Goal: Use online tool/utility: Utilize a website feature to perform a specific function

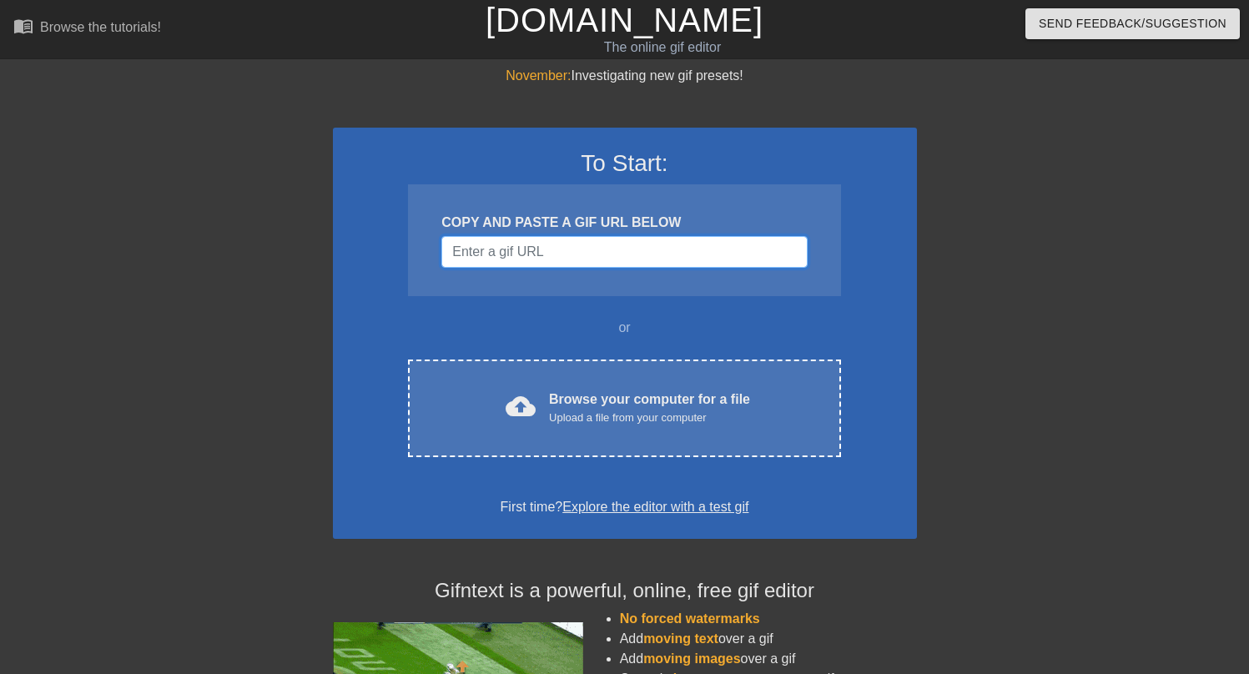
click at [550, 250] on input "Username" at bounding box center [623, 252] width 365 height 32
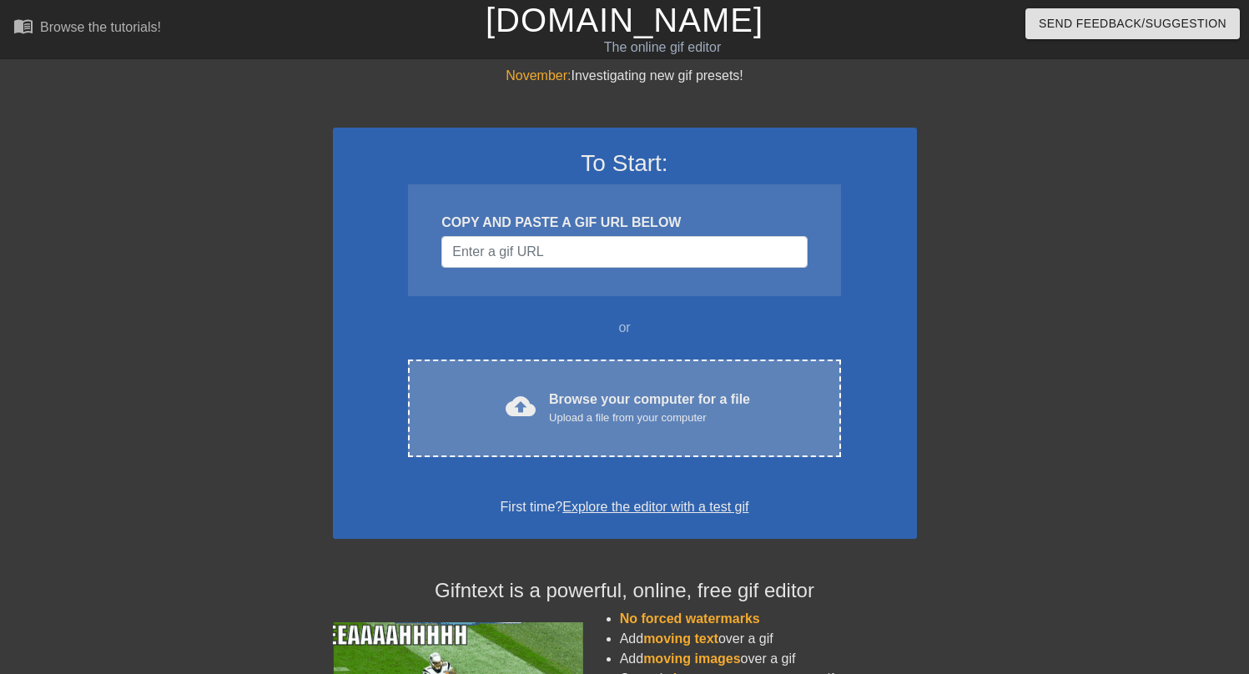
click at [587, 406] on div "Browse your computer for a file Upload a file from your computer" at bounding box center [649, 408] width 201 height 37
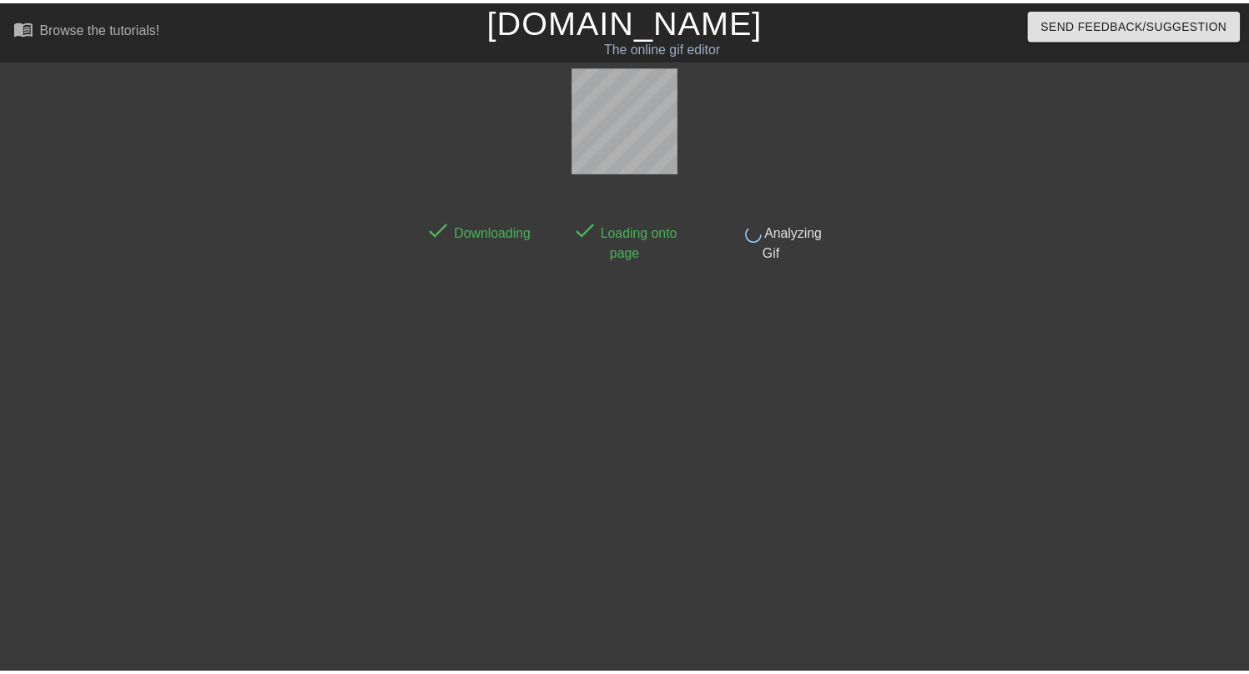
scroll to position [41, 0]
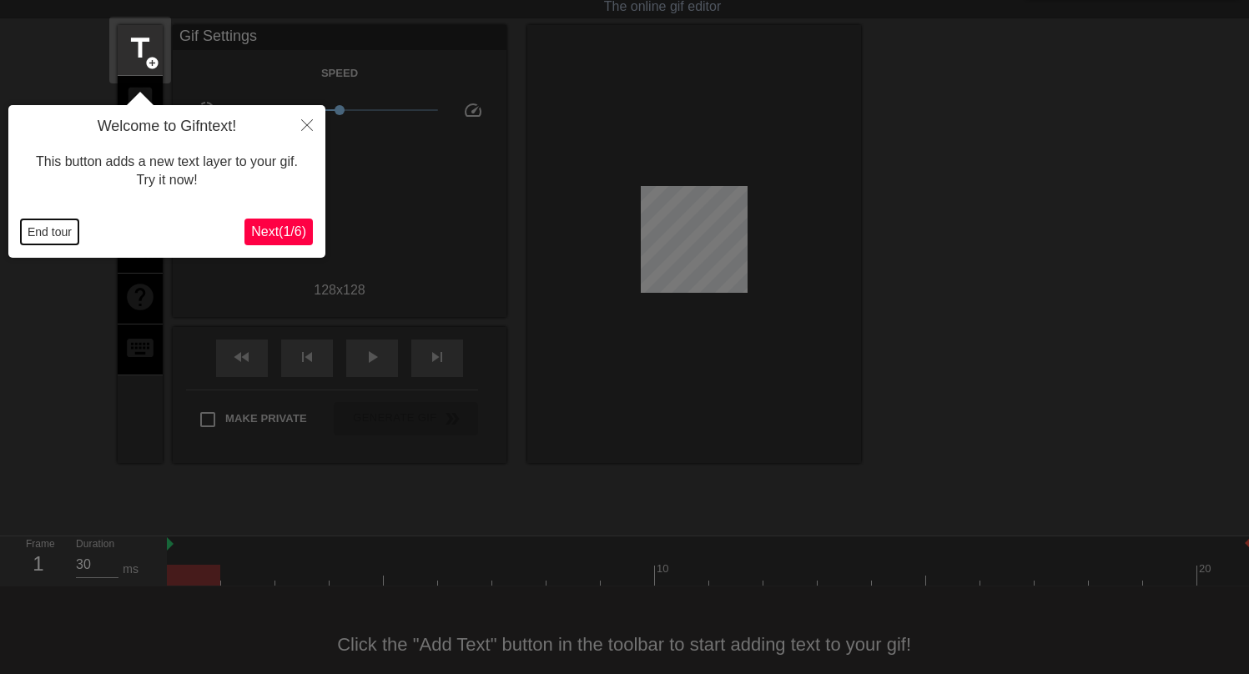
click at [53, 233] on button "End tour" at bounding box center [50, 231] width 58 height 25
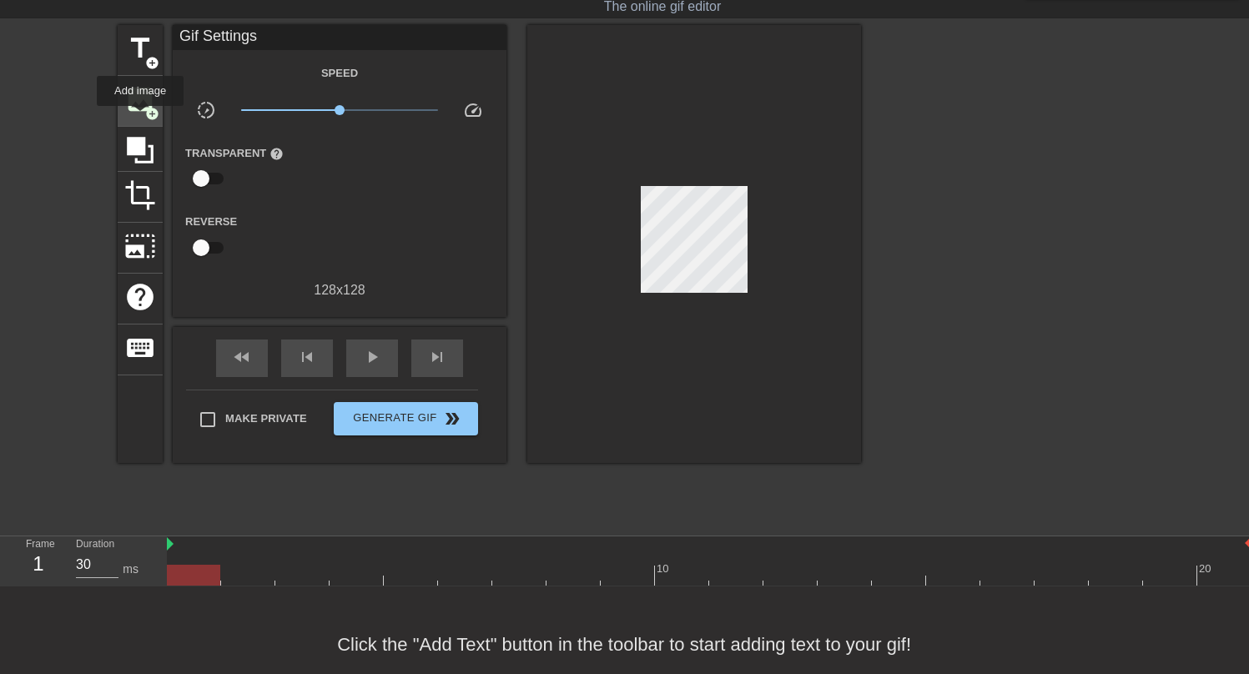
click at [141, 117] on div "image add_circle" at bounding box center [140, 101] width 45 height 51
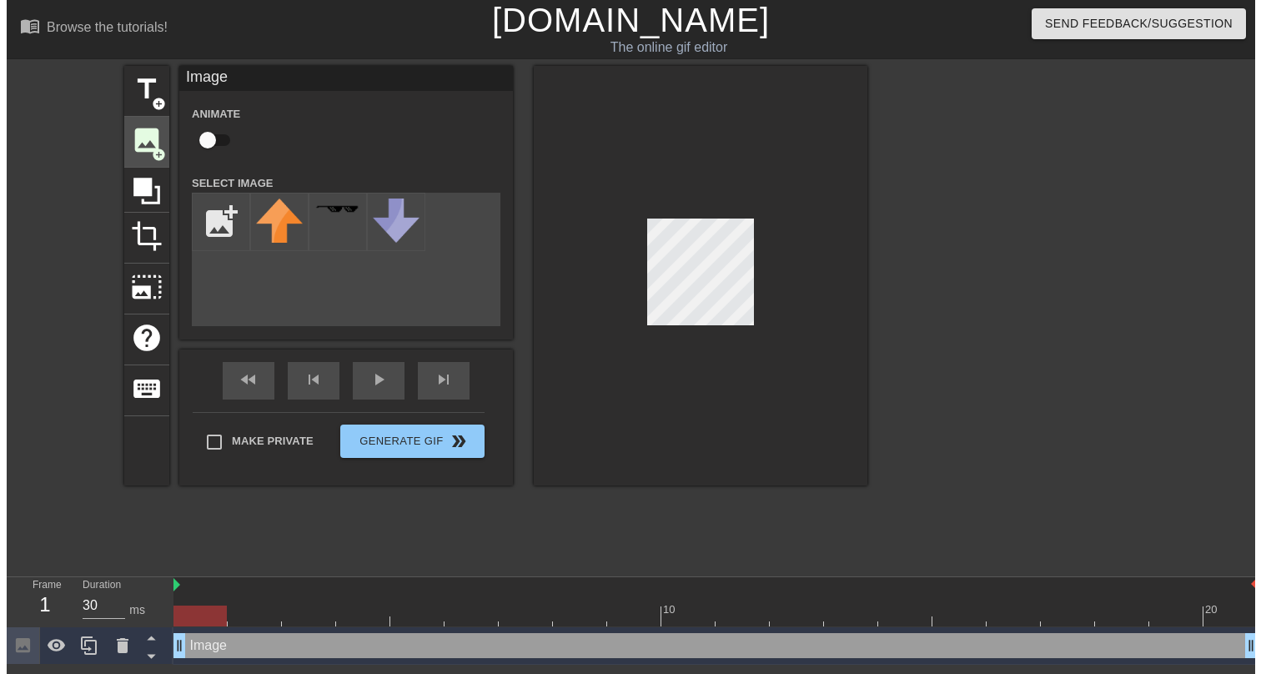
scroll to position [0, 0]
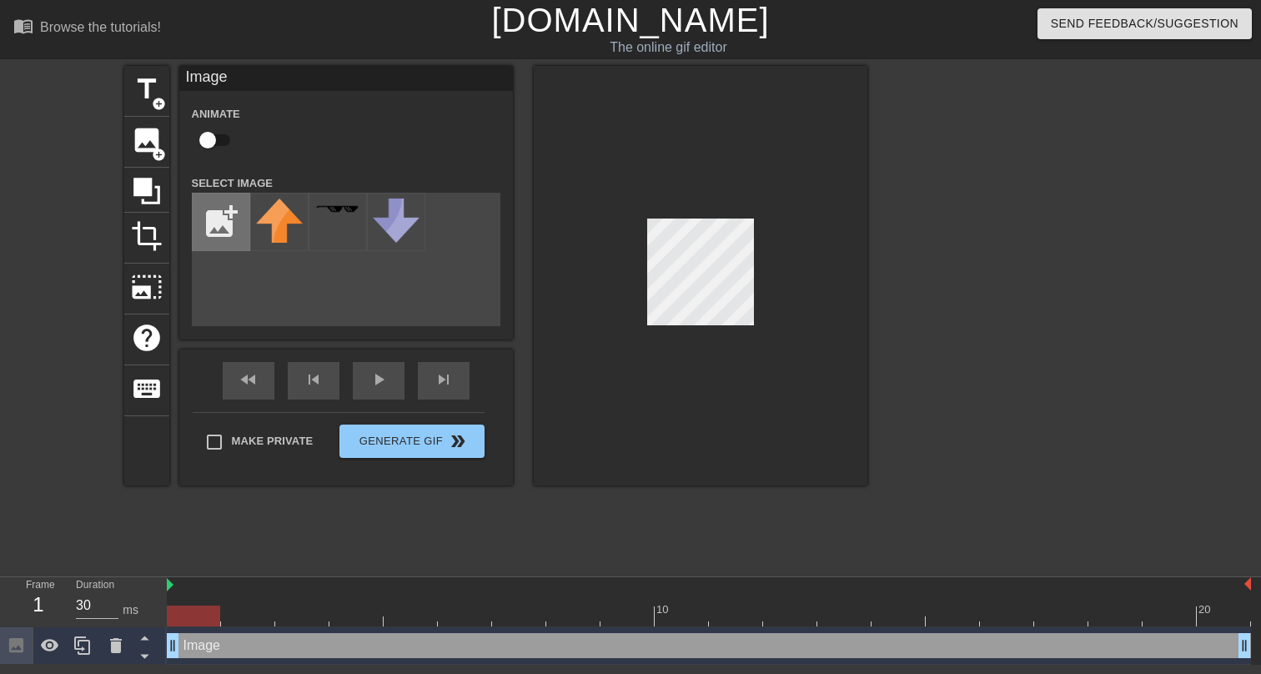
click at [225, 221] on input "file" at bounding box center [221, 222] width 57 height 57
type input "C:\fakepath\Screenshot [DATE] 10.22.43 AM.png"
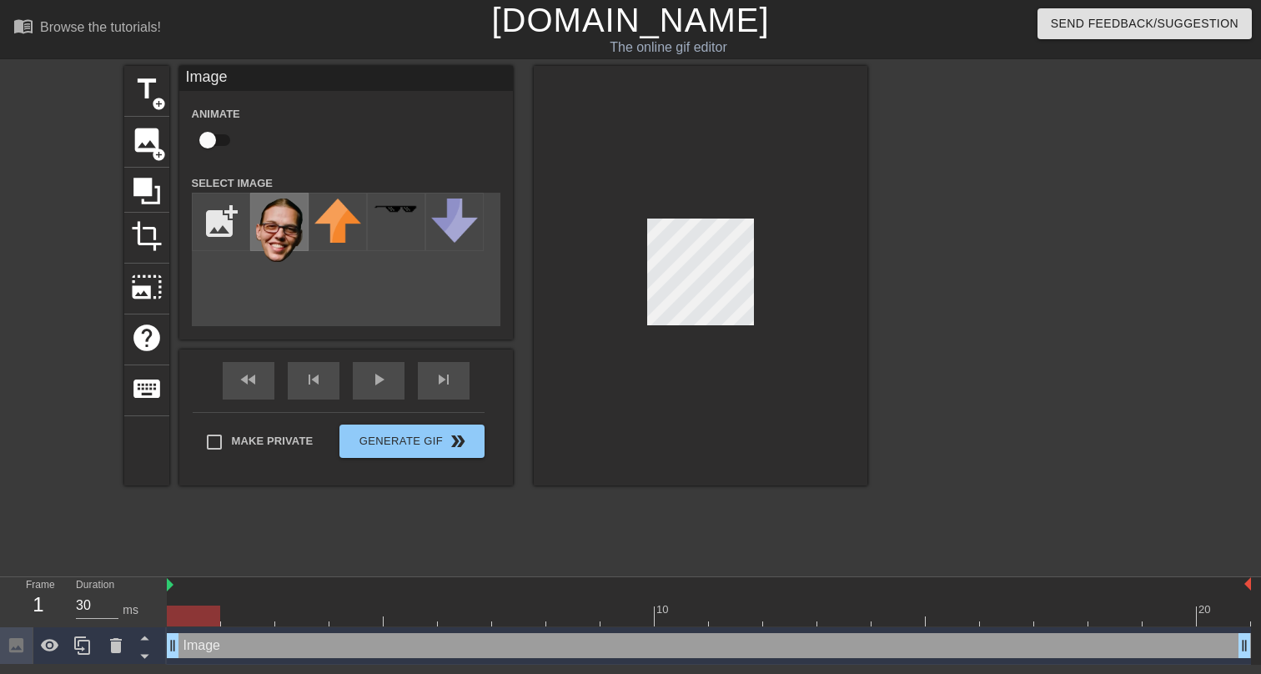
click at [275, 234] on img at bounding box center [279, 230] width 47 height 63
click at [742, 337] on div at bounding box center [701, 276] width 334 height 420
click at [215, 143] on input "checkbox" at bounding box center [207, 140] width 95 height 32
checkbox input "true"
click at [304, 645] on div "Image drag_handle drag_handle" at bounding box center [709, 645] width 1084 height 25
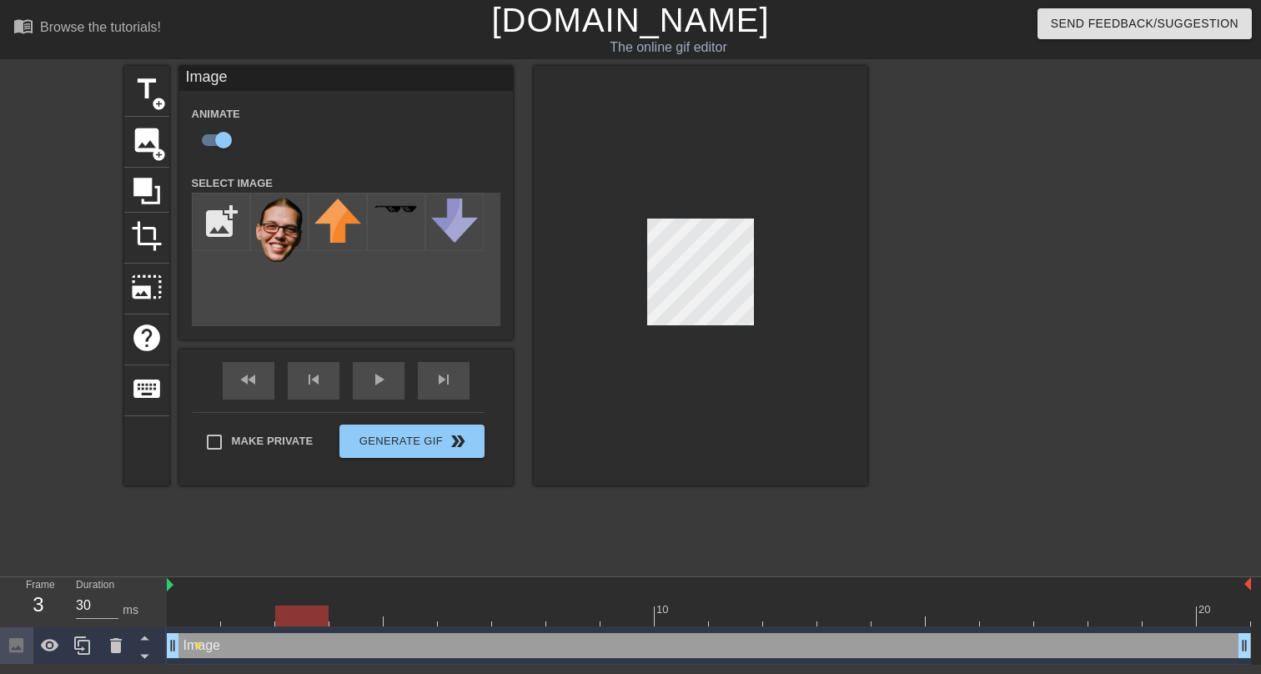
click at [304, 624] on div at bounding box center [709, 616] width 1084 height 21
click at [304, 645] on div "Image drag_handle drag_handle" at bounding box center [709, 645] width 1084 height 25
click at [197, 643] on span "lens" at bounding box center [198, 645] width 8 height 8
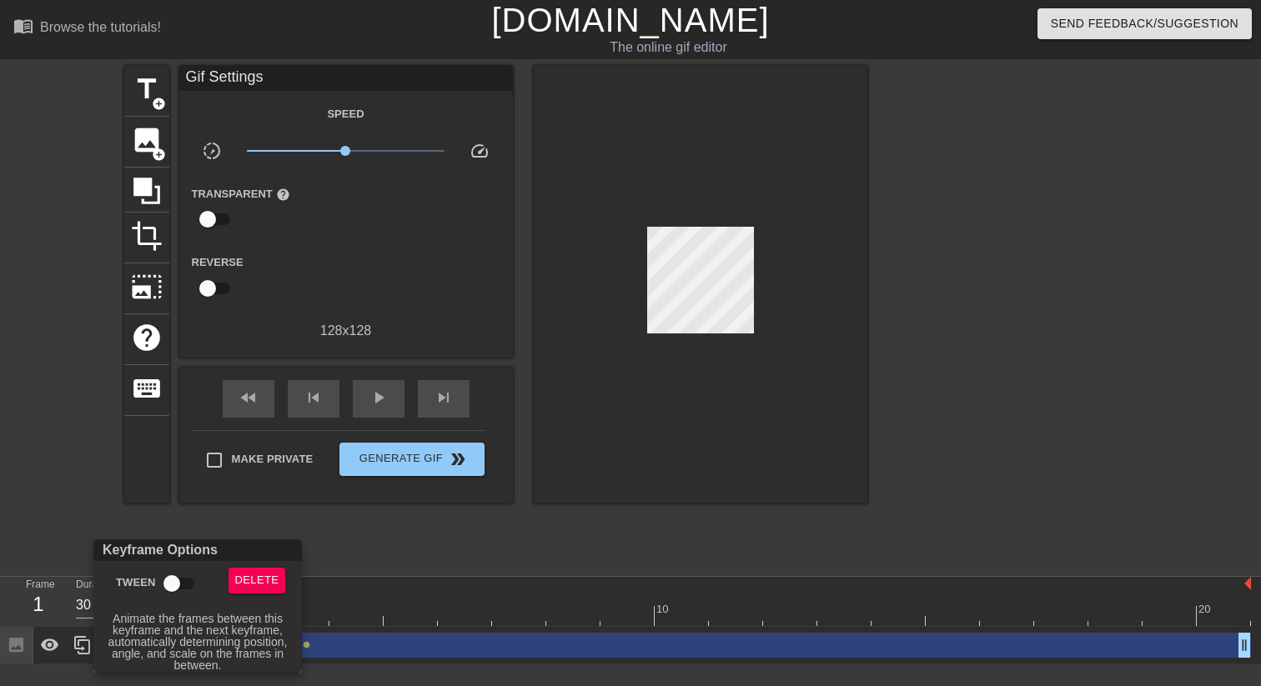
click at [177, 577] on input "Tween" at bounding box center [171, 584] width 95 height 32
checkbox input "true"
click at [357, 638] on div at bounding box center [630, 343] width 1261 height 686
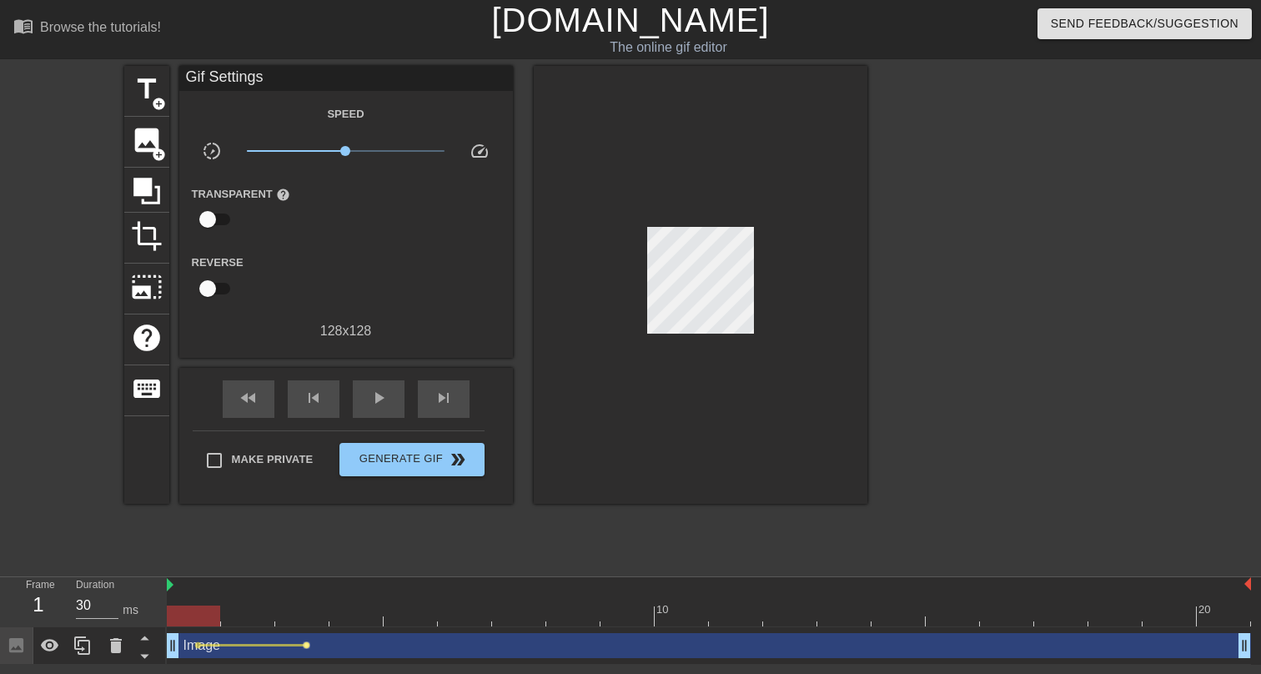
click at [309, 646] on span "lens" at bounding box center [307, 645] width 8 height 8
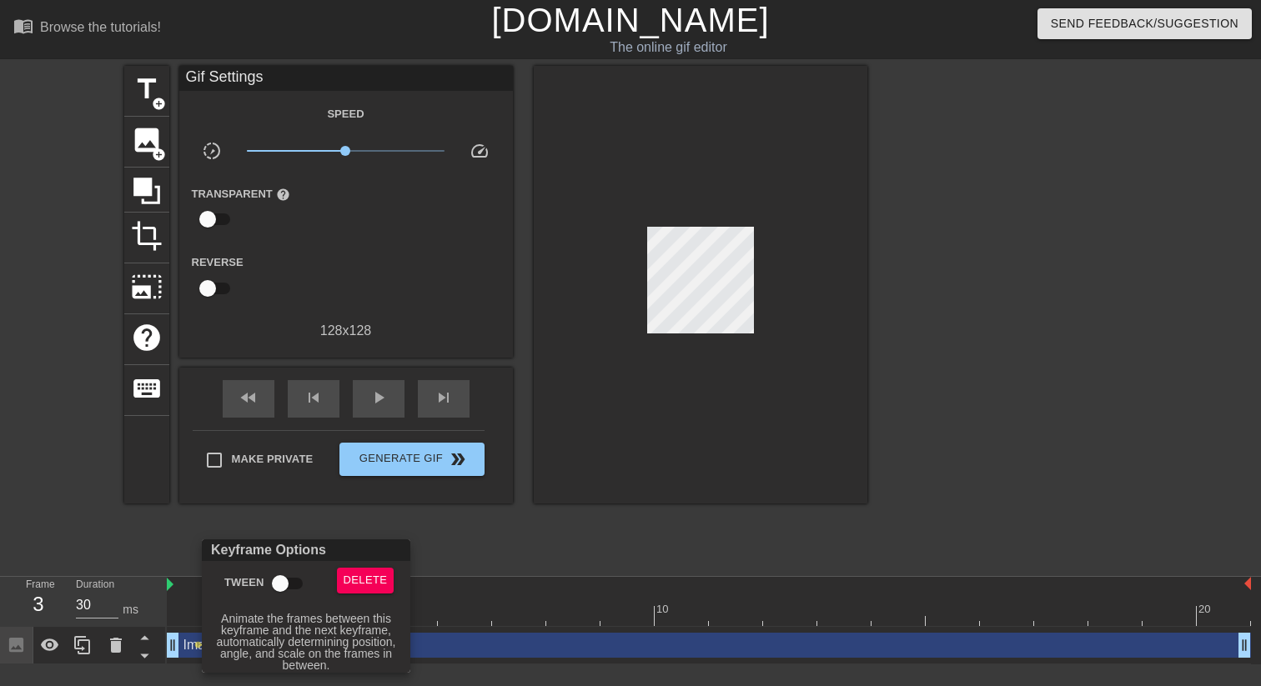
click at [287, 580] on input "Tween" at bounding box center [280, 584] width 95 height 32
checkbox input "true"
click at [433, 541] on div at bounding box center [630, 343] width 1261 height 686
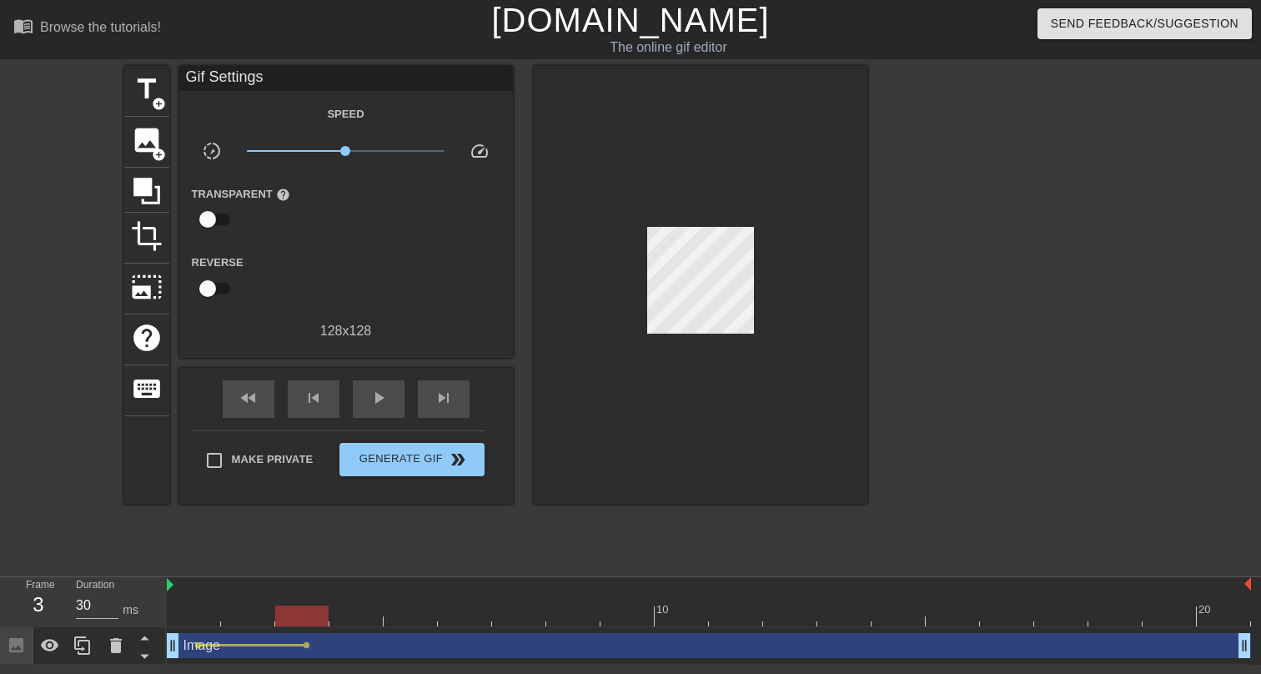
click at [421, 619] on div at bounding box center [709, 616] width 1084 height 21
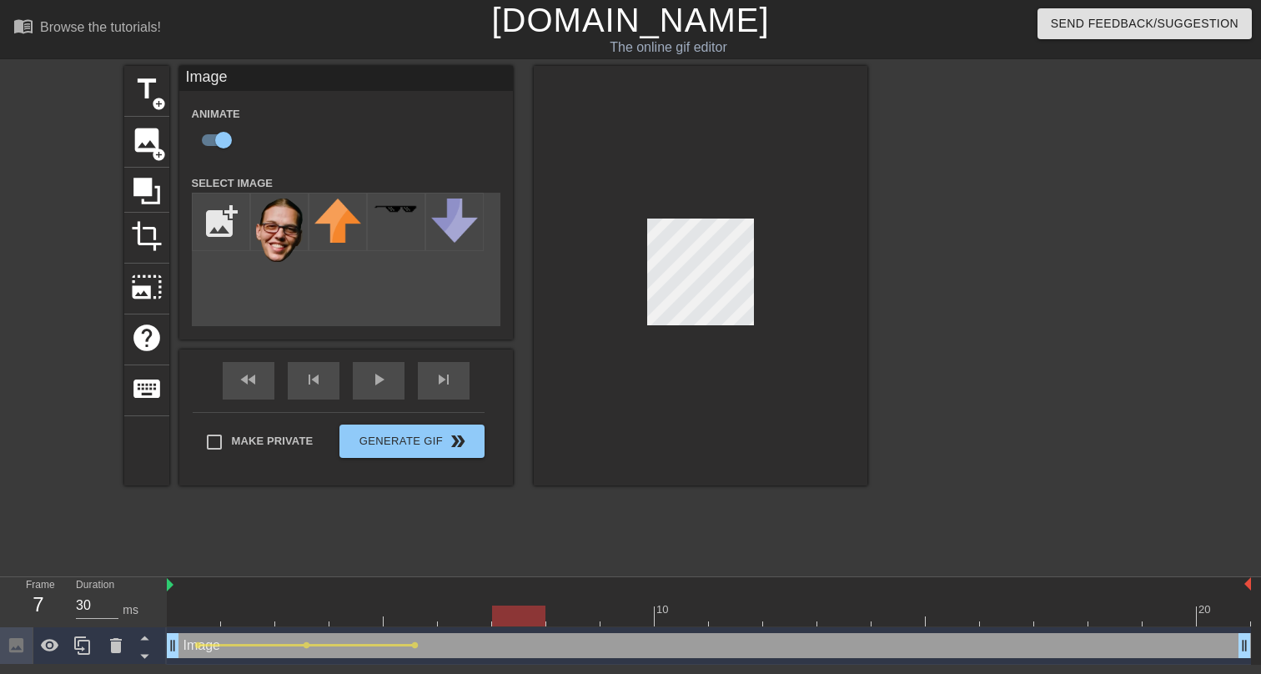
click at [519, 619] on div at bounding box center [709, 616] width 1084 height 21
click at [617, 626] on div "10 20" at bounding box center [709, 602] width 1084 height 50
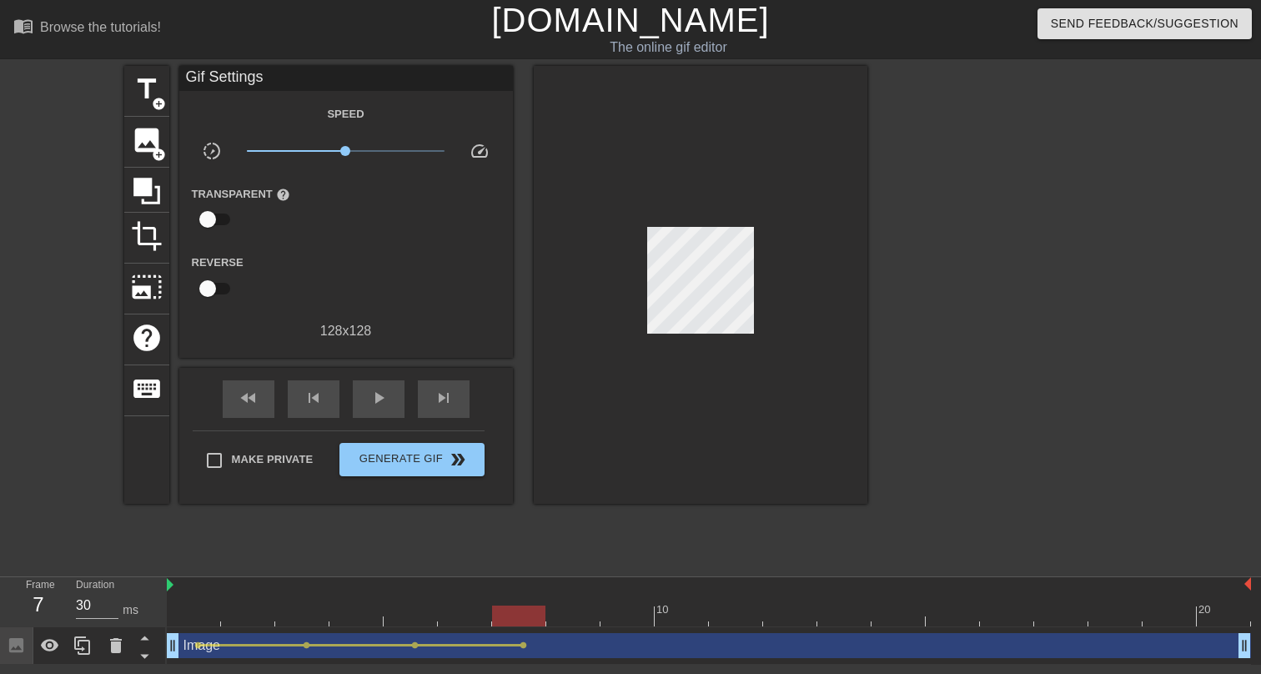
click at [624, 619] on div at bounding box center [709, 616] width 1084 height 21
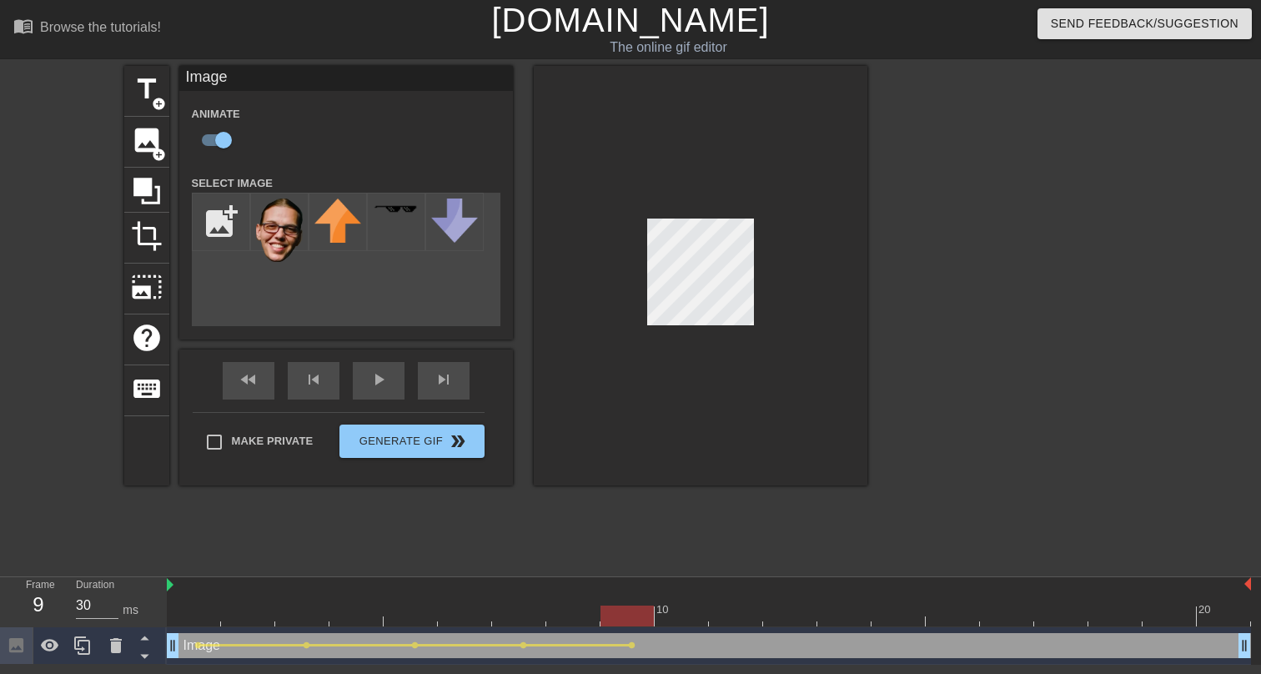
click at [726, 620] on div at bounding box center [709, 616] width 1084 height 21
click at [836, 613] on div at bounding box center [709, 616] width 1084 height 21
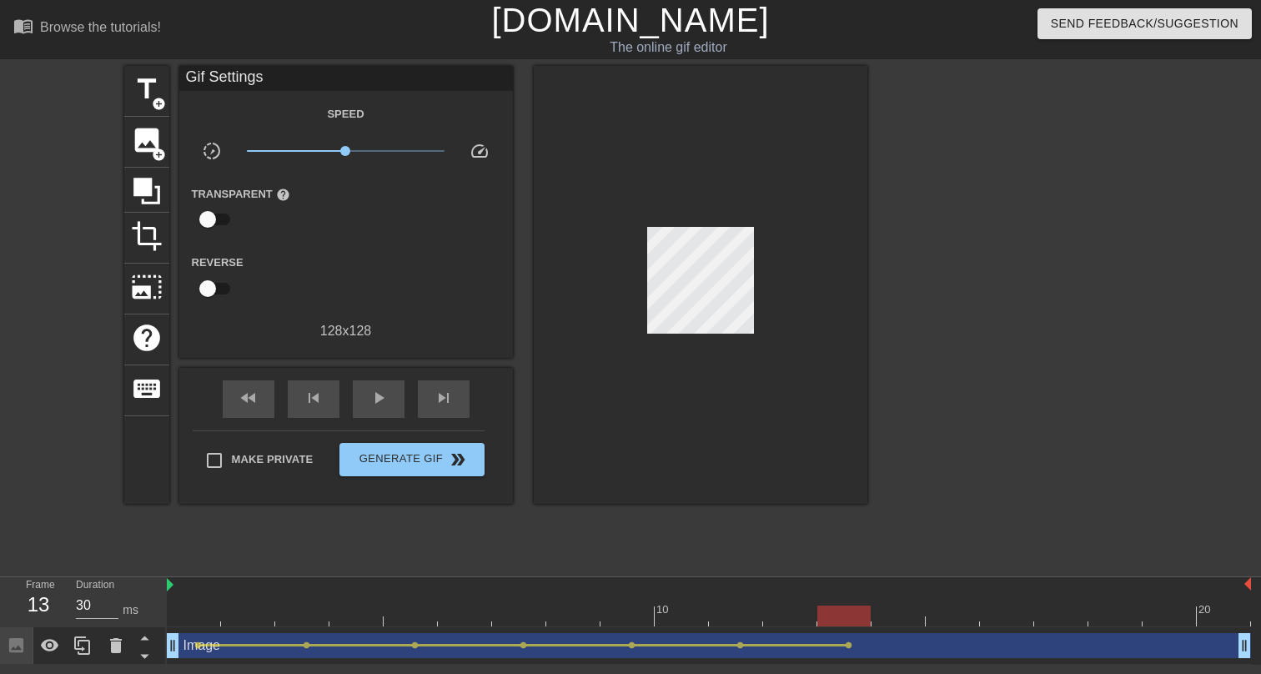
click at [954, 629] on div "Image drag_handle drag_handle lens lens lens lens lens lens lens" at bounding box center [709, 646] width 1084 height 38
click at [958, 622] on div at bounding box center [709, 616] width 1084 height 21
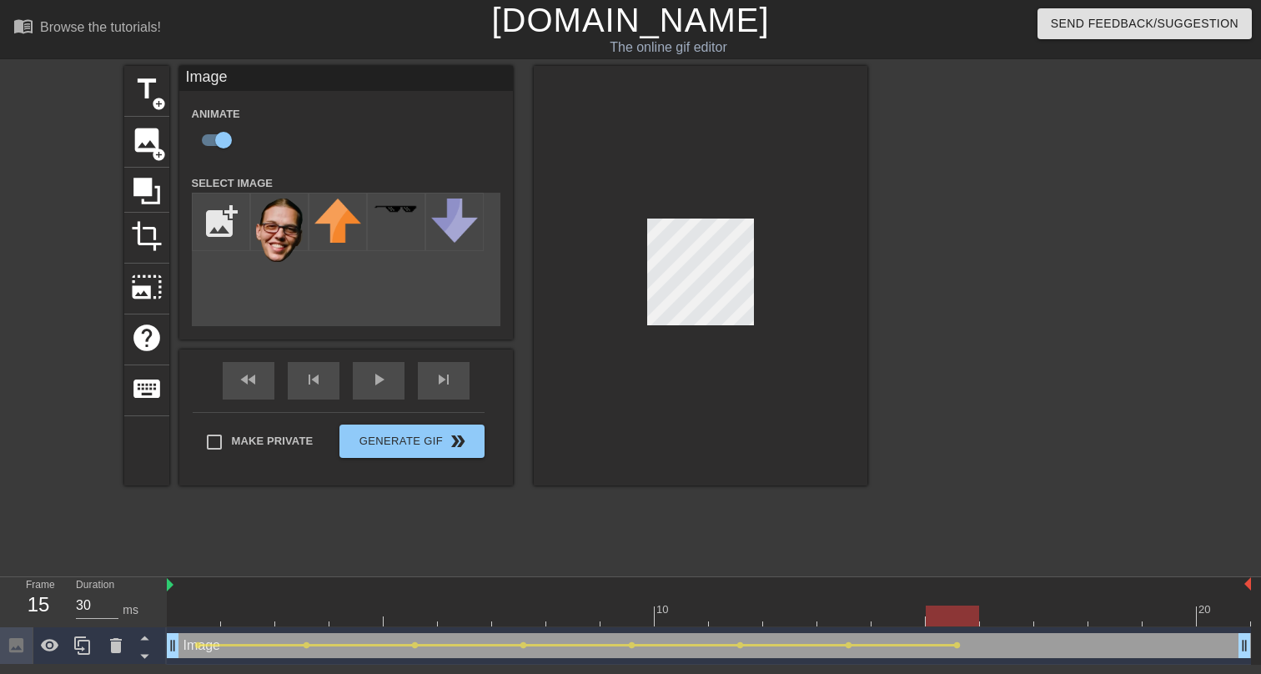
click at [1064, 625] on div at bounding box center [709, 616] width 1084 height 21
click at [1162, 618] on div at bounding box center [709, 616] width 1084 height 21
click at [1214, 619] on div at bounding box center [709, 616] width 1084 height 21
click at [362, 384] on div "play_arrow" at bounding box center [379, 381] width 52 height 38
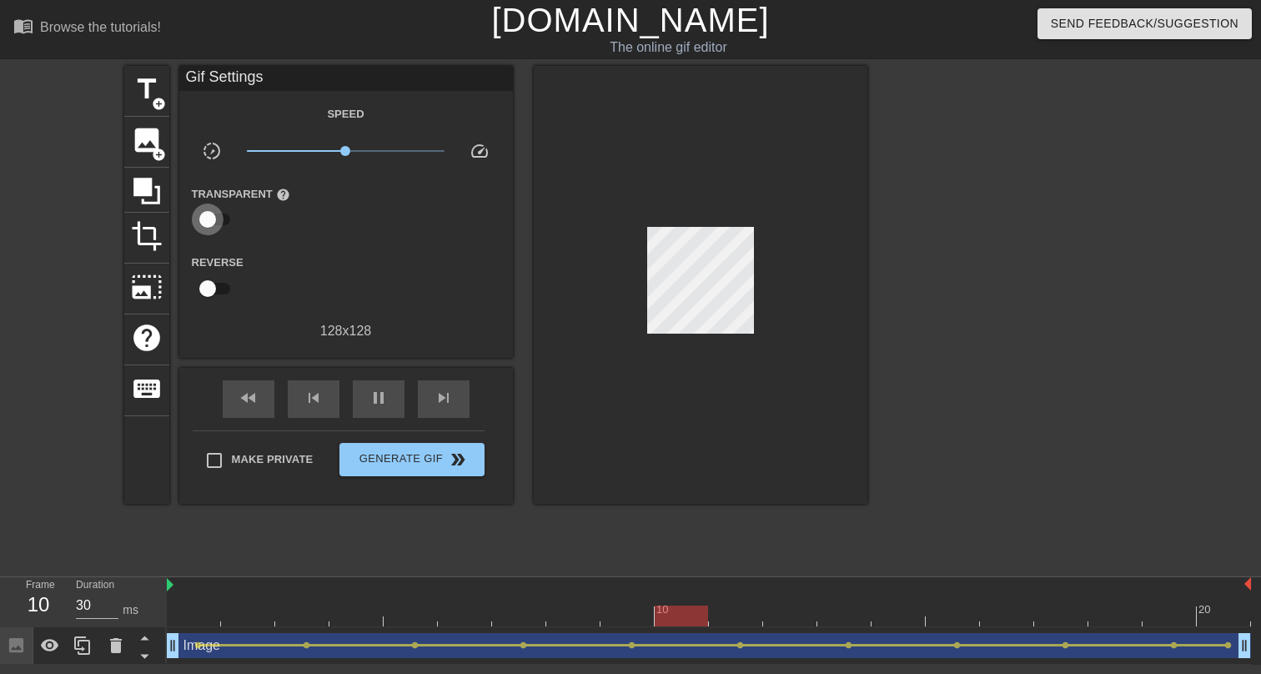
click at [205, 213] on input "checkbox" at bounding box center [207, 220] width 95 height 32
checkbox input "true"
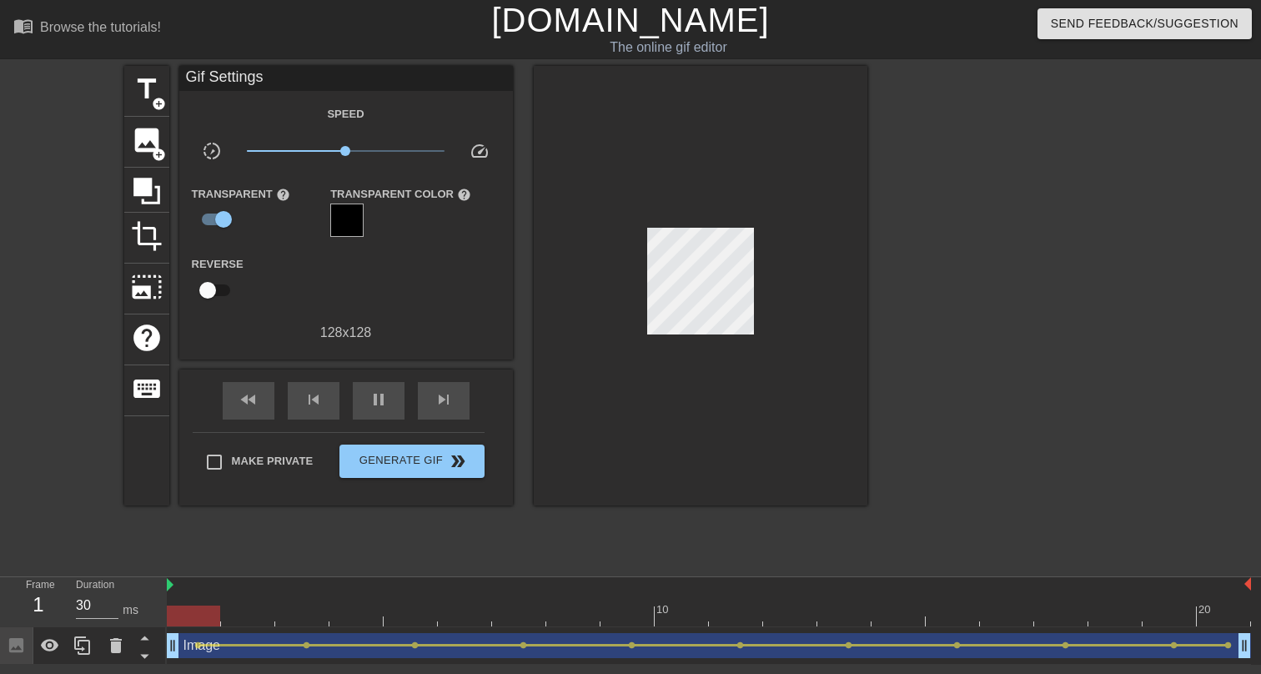
click at [342, 224] on div at bounding box center [346, 220] width 33 height 33
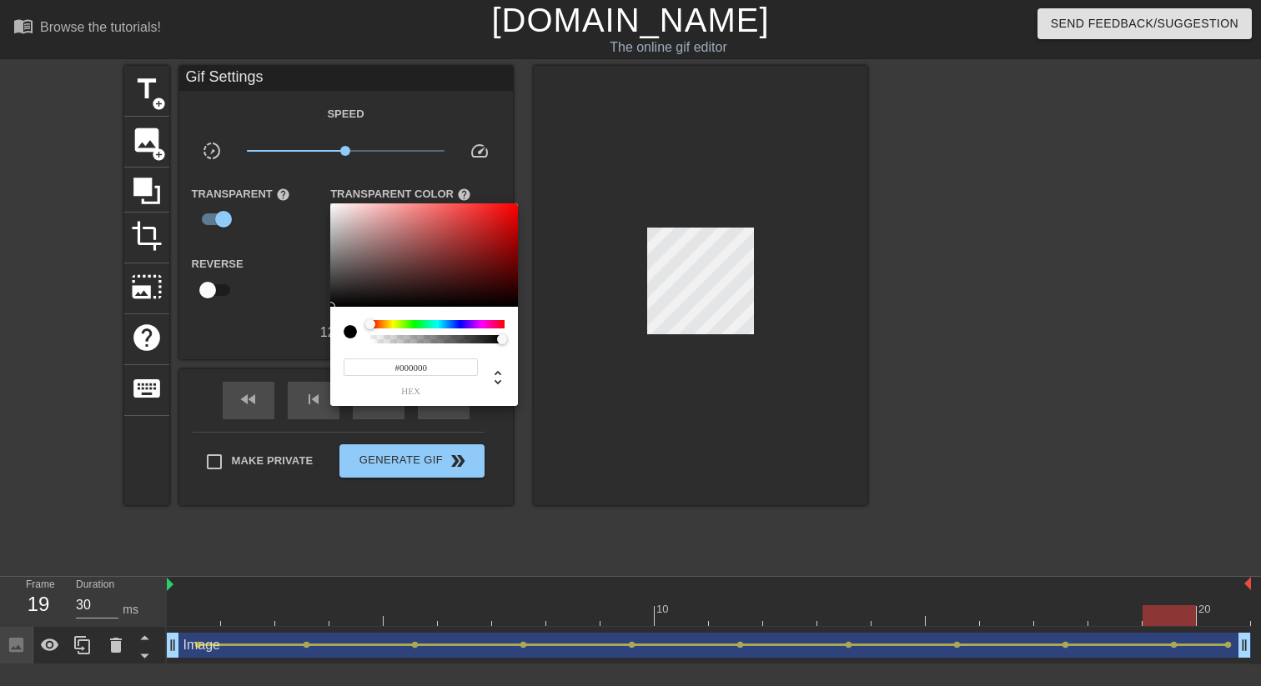
type input "0"
drag, startPoint x: 380, startPoint y: 339, endPoint x: 328, endPoint y: 339, distance: 52.5
click at [328, 339] on div "0 r 0 g 0 b 0 a" at bounding box center [630, 343] width 1261 height 686
drag, startPoint x: 370, startPoint y: 325, endPoint x: 334, endPoint y: 328, distance: 35.1
click at [335, 328] on div "0 r 0 g 0 b 0 a" at bounding box center [424, 356] width 188 height 99
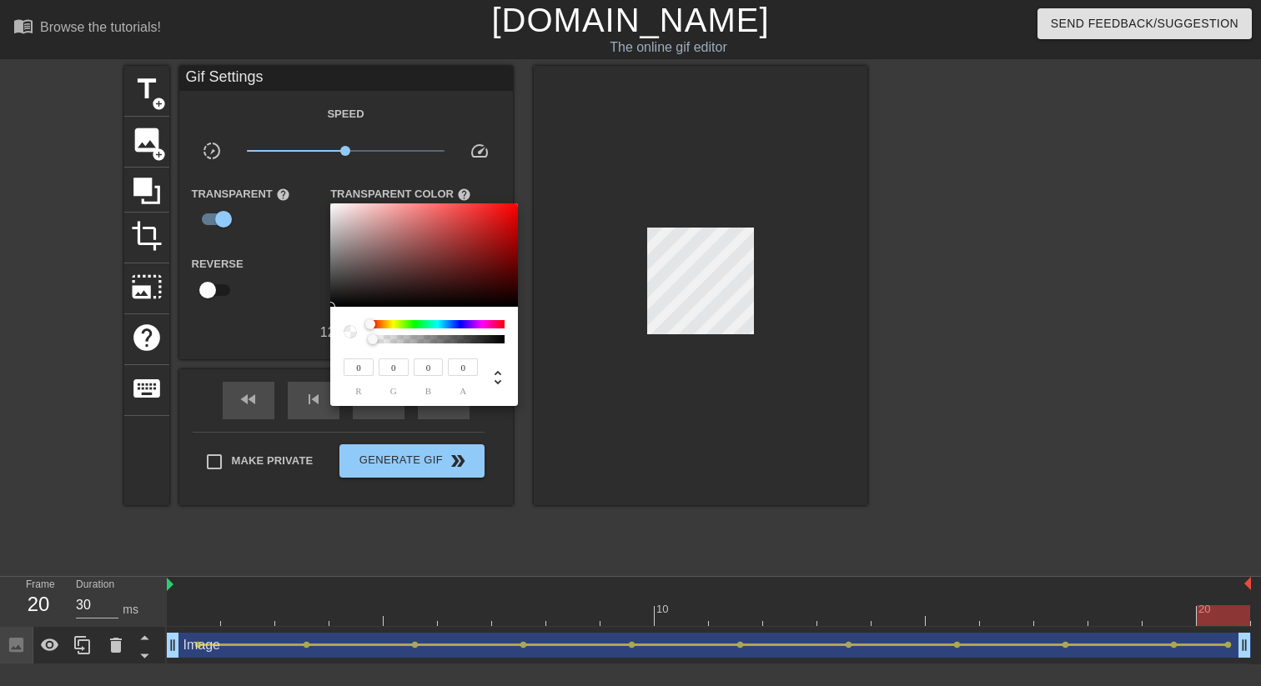
click at [266, 332] on div at bounding box center [630, 343] width 1261 height 686
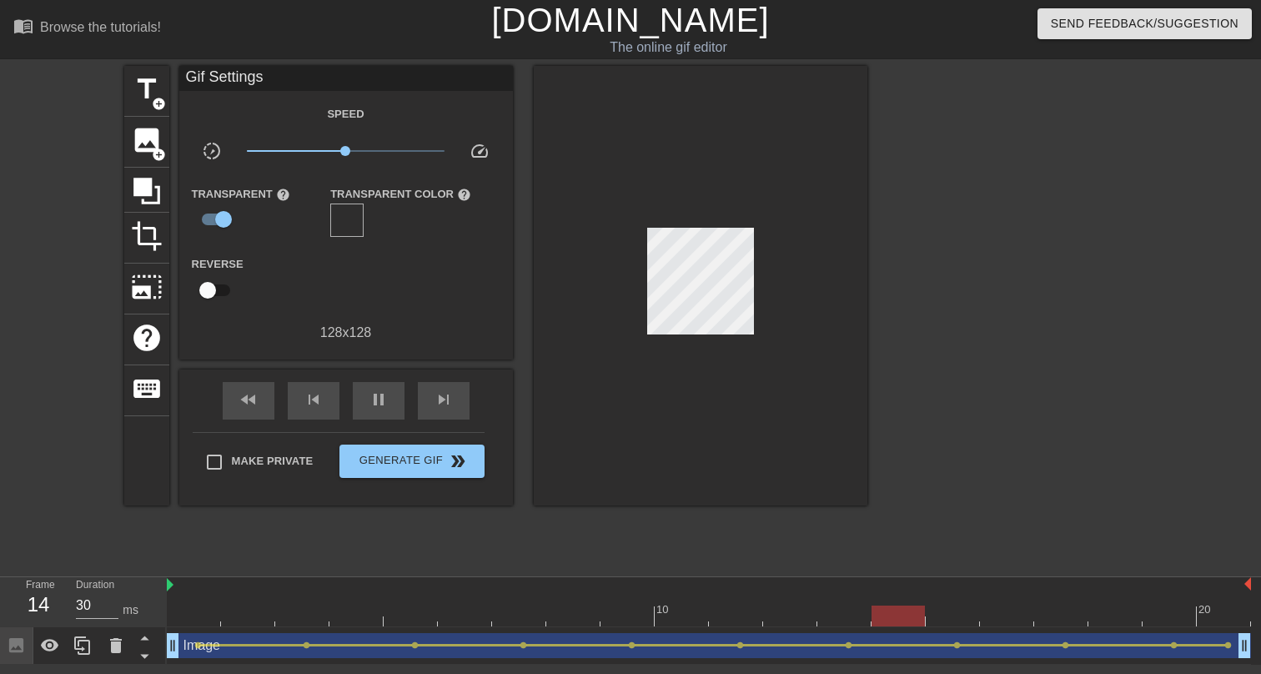
drag, startPoint x: 220, startPoint y: 292, endPoint x: 337, endPoint y: 297, distance: 116.9
click at [337, 297] on div "Reverse" at bounding box center [346, 280] width 334 height 53
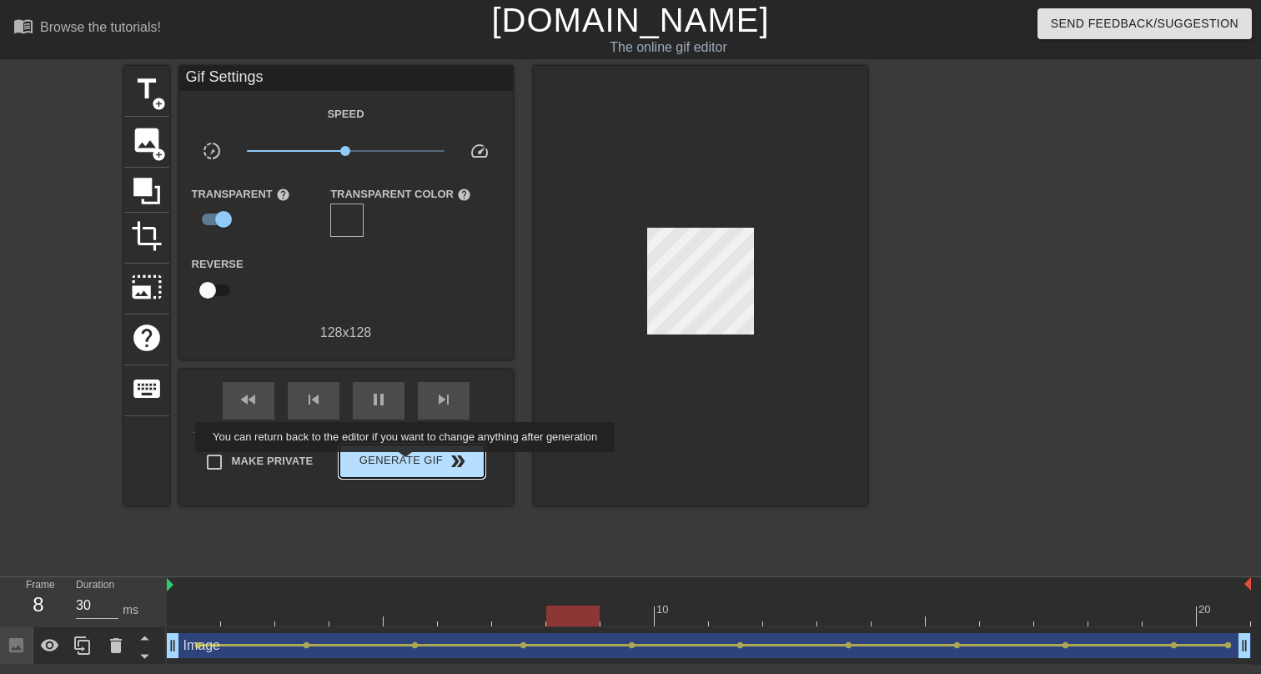
click at [416, 464] on span "Generate Gif double_arrow" at bounding box center [411, 461] width 131 height 20
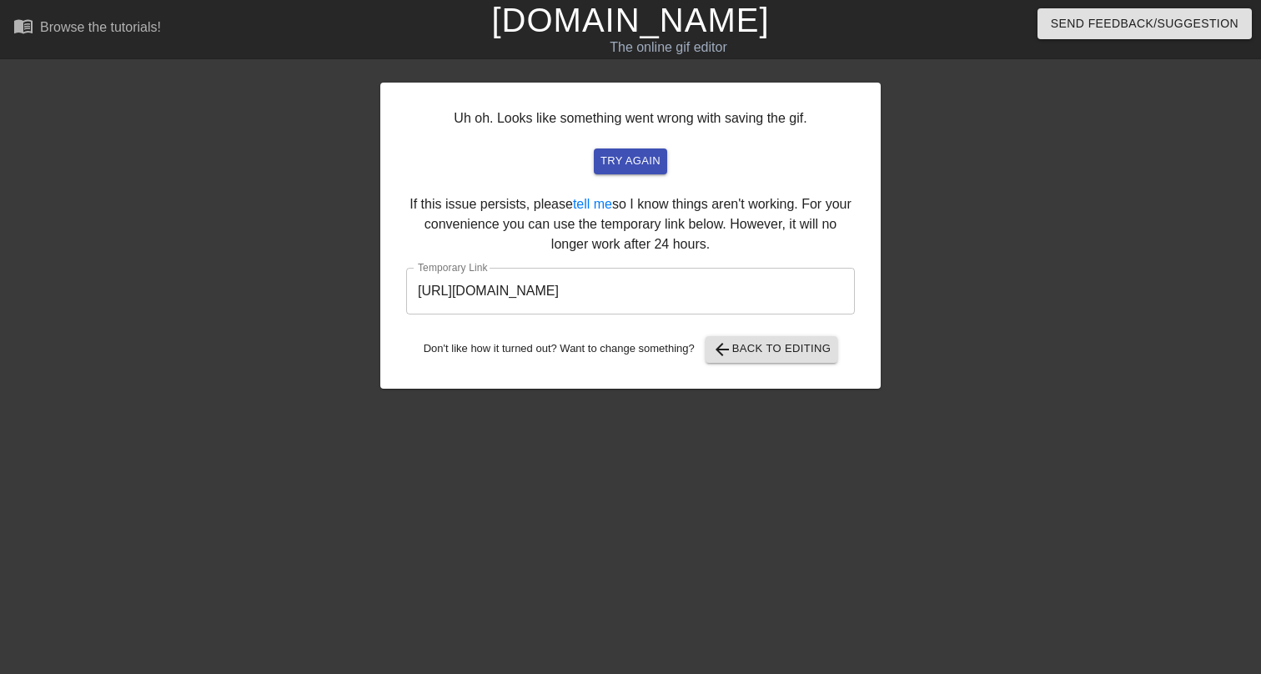
click at [616, 299] on input "[URL][DOMAIN_NAME]" at bounding box center [630, 291] width 449 height 47
